Goal: Find contact information: Obtain details needed to contact an individual or organization

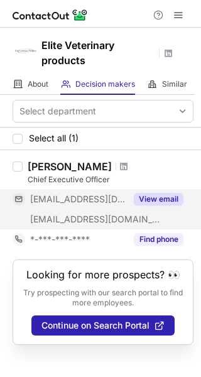
click at [161, 201] on button "View email" at bounding box center [159, 199] width 50 height 13
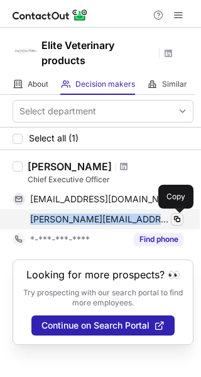
drag, startPoint x: 19, startPoint y: 221, endPoint x: 176, endPoint y: 215, distance: 157.1
click at [176, 215] on div "nancy@elitevetproducts.com Copy" at bounding box center [98, 219] width 171 height 20
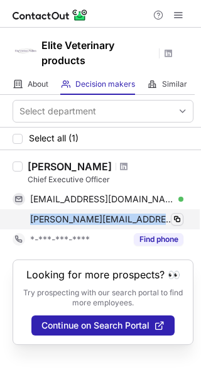
copy div "nancy@elitevetproducts.com"
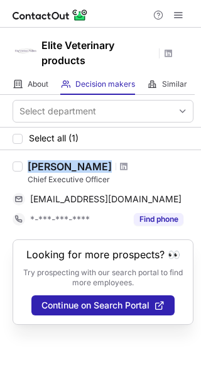
drag, startPoint x: 28, startPoint y: 168, endPoint x: 106, endPoint y: 166, distance: 77.9
click at [106, 166] on div "Nancy Donovin Chief Executive Officer ndonovin@nc.rr.com Copy *-***-***-**** Fi…" at bounding box center [108, 194] width 171 height 69
copy div "Nancy Donovin"
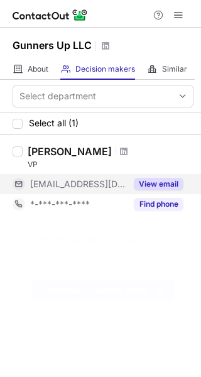
click at [151, 182] on button "View email" at bounding box center [159, 184] width 50 height 13
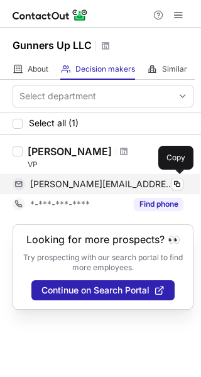
drag, startPoint x: 29, startPoint y: 184, endPoint x: 141, endPoint y: 184, distance: 112.4
click at [141, 184] on div "[PERSON_NAME][EMAIL_ADDRESS][DOMAIN_NAME] Verified Copy" at bounding box center [98, 184] width 171 height 20
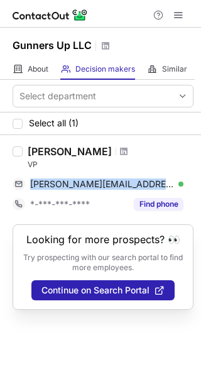
copy div "[PERSON_NAME][EMAIL_ADDRESS][DOMAIN_NAME]"
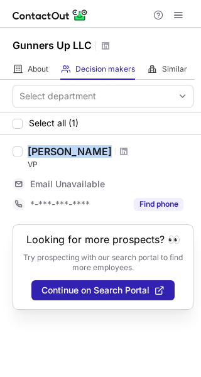
drag, startPoint x: 28, startPoint y: 153, endPoint x: 88, endPoint y: 156, distance: 59.7
click at [88, 156] on div "[PERSON_NAME]" at bounding box center [111, 151] width 166 height 13
copy div "[PERSON_NAME]"
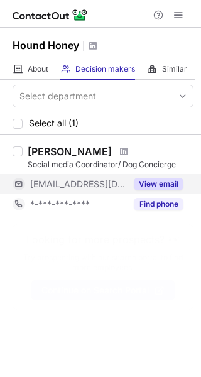
click at [164, 185] on button "View email" at bounding box center [159, 184] width 50 height 13
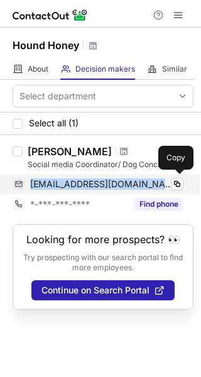
drag, startPoint x: 48, startPoint y: 187, endPoint x: 146, endPoint y: 187, distance: 97.3
click at [146, 187] on div "[EMAIL_ADDRESS][DOMAIN_NAME] Verified Copy" at bounding box center [98, 184] width 171 height 20
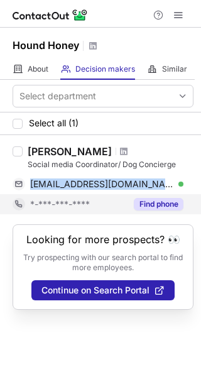
copy div "[EMAIL_ADDRESS][DOMAIN_NAME]"
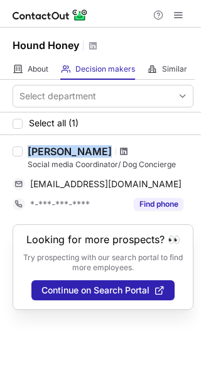
drag, startPoint x: 26, startPoint y: 150, endPoint x: 104, endPoint y: 155, distance: 78.6
click at [104, 155] on div "Mileena Clara Social media Coordinator/ Dog Concierge mileena@houndhoney.com Co…" at bounding box center [108, 179] width 171 height 69
copy div "Mileena Clara"
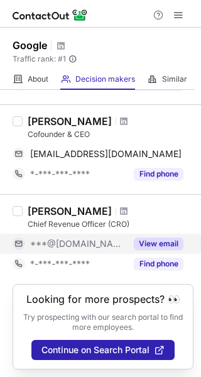
scroll to position [733, 0]
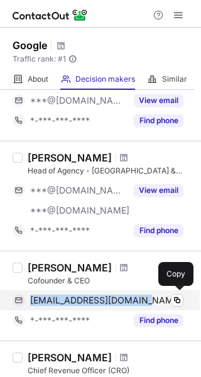
drag, startPoint x: 30, startPoint y: 299, endPoint x: 153, endPoint y: 303, distance: 123.1
click at [153, 303] on div "maxpgreenwald@gmail.com Copy" at bounding box center [98, 300] width 171 height 20
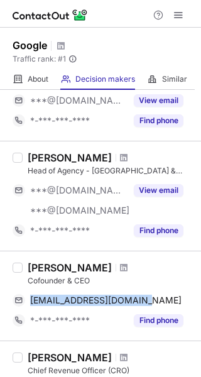
copy span "maxpgreenwald@gmail.com"
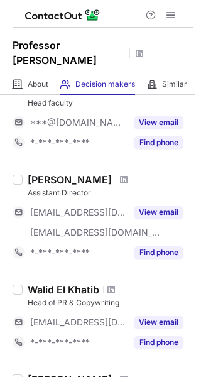
scroll to position [733, 0]
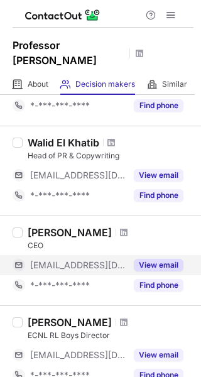
click at [166, 259] on button "View email" at bounding box center [159, 265] width 50 height 13
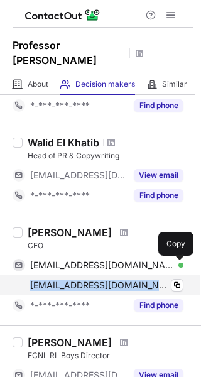
drag, startPoint x: 36, startPoint y: 268, endPoint x: 168, endPoint y: 268, distance: 131.8
click at [168, 275] on div "ruba@professorfuzzworthy.com Copy" at bounding box center [98, 285] width 171 height 20
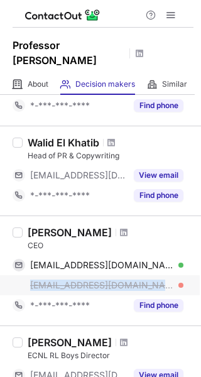
drag, startPoint x: 16, startPoint y: 271, endPoint x: 176, endPoint y: 269, distance: 160.7
click at [176, 275] on div "ruba@professorfuzzworthy.com" at bounding box center [98, 285] width 171 height 20
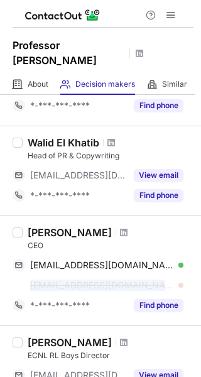
copy span "ruba@professorfuzzworthy.com"
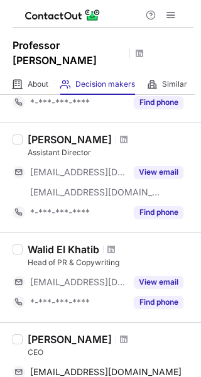
scroll to position [831, 0]
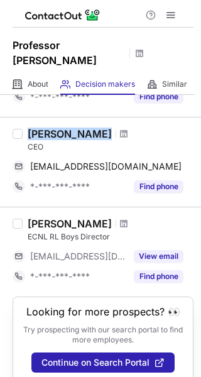
drag, startPoint x: 28, startPoint y: 116, endPoint x: 100, endPoint y: 124, distance: 73.2
click at [100, 127] on div "Ruba Batayneh" at bounding box center [70, 133] width 84 height 13
copy div "Ruba Batayneh"
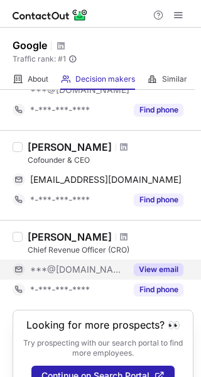
scroll to position [879, 0]
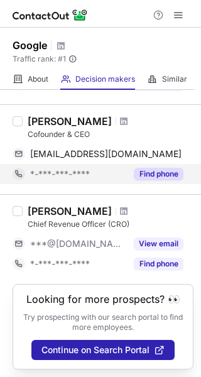
click at [149, 170] on button "Find phone" at bounding box center [159, 174] width 50 height 13
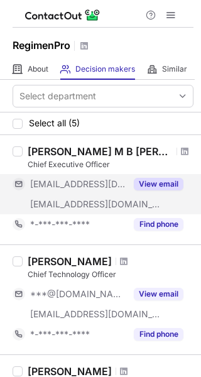
click at [158, 180] on button "View email" at bounding box center [159, 184] width 50 height 13
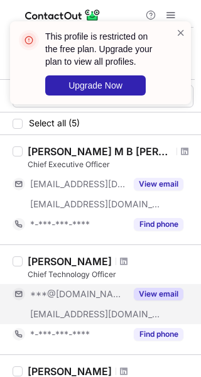
click at [162, 294] on button "View email" at bounding box center [159, 294] width 50 height 13
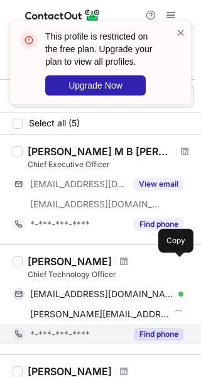
scroll to position [146, 0]
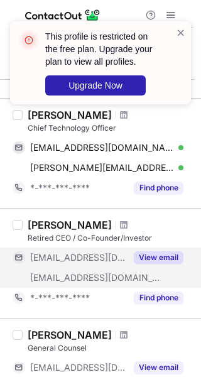
click at [157, 255] on button "View email" at bounding box center [159, 257] width 50 height 13
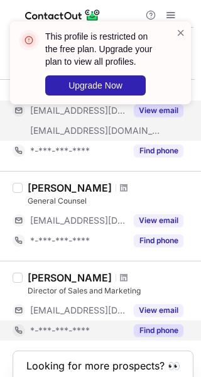
scroll to position [362, 0]
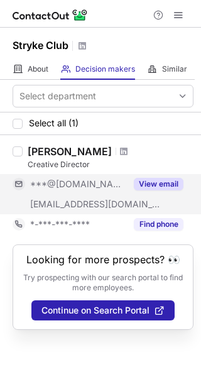
click at [142, 187] on button "View email" at bounding box center [159, 184] width 50 height 13
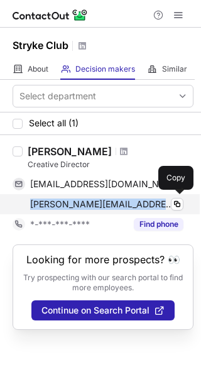
drag, startPoint x: 25, startPoint y: 205, endPoint x: 163, endPoint y: 206, distance: 138.1
click at [163, 206] on div "alexander@strykeclub.com Verified Copy" at bounding box center [98, 204] width 171 height 20
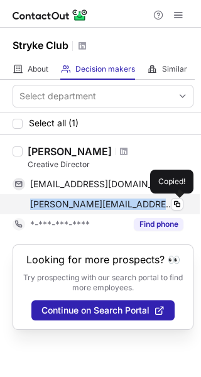
copy span "alexander@strykeclub.com"
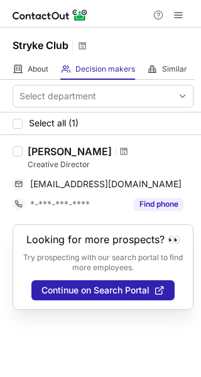
drag, startPoint x: 25, startPoint y: 153, endPoint x: 120, endPoint y: 150, distance: 94.8
click at [120, 150] on div "Alexander Headley Creative Director alexanderheadley3@gmail.com Copy *-***-***-…" at bounding box center [108, 179] width 171 height 69
copy div "Alexander Headley"
